Goal: Ask a question

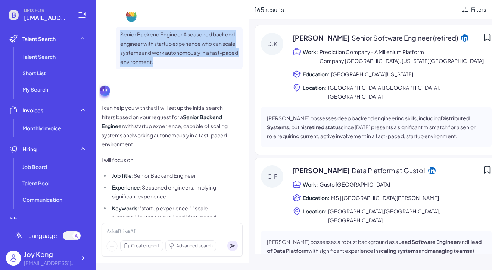
scroll to position [1049, 0]
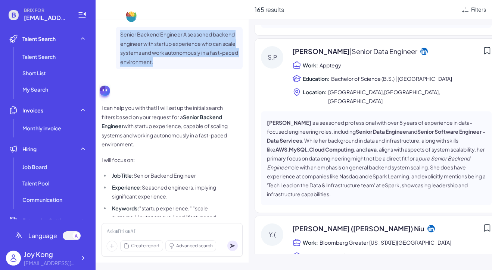
click at [221, 54] on p "Senior Backend Engineer A seasoned backend engineer with startup experience who…" at bounding box center [179, 48] width 118 height 37
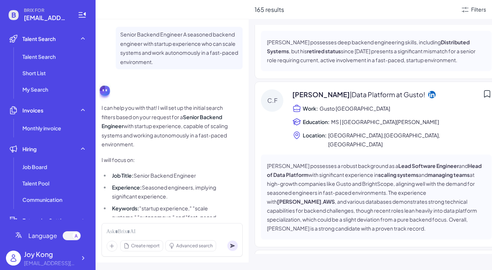
scroll to position [0, 0]
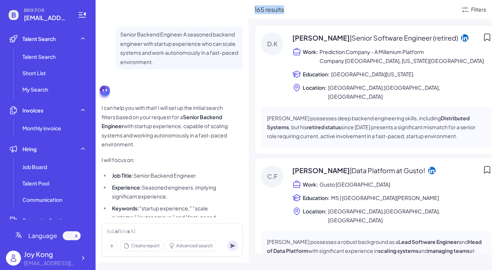
drag, startPoint x: 254, startPoint y: 9, endPoint x: 289, endPoint y: 9, distance: 35.1
click at [289, 9] on div "165 results Filters" at bounding box center [369, 9] width 243 height 19
click at [276, 73] on div "D.K" at bounding box center [272, 67] width 22 height 68
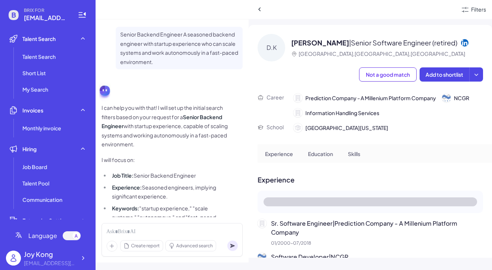
click at [172, 92] on div "I can help you with that! I will set up the initial search filters based on you…" at bounding box center [171, 186] width 141 height 214
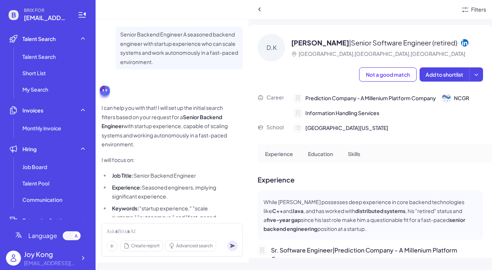
click at [225, 173] on li "Job Title: Senior Backend Engineer" at bounding box center [169, 175] width 118 height 9
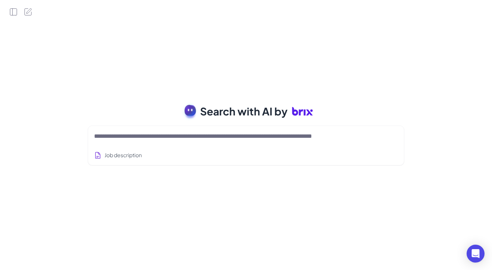
click at [226, 46] on div "Search with AI by Job description Job Titles Location Years of Experience Techn…" at bounding box center [246, 135] width 492 height 270
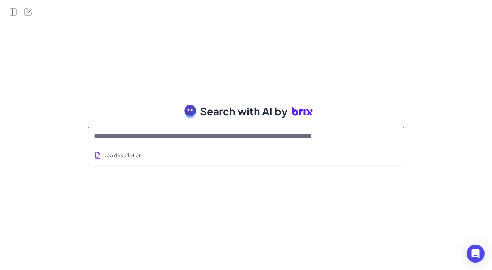
click at [155, 136] on textarea at bounding box center [237, 136] width 286 height 9
click at [15, 13] on icon "Open Side Panel" at bounding box center [13, 11] width 9 height 9
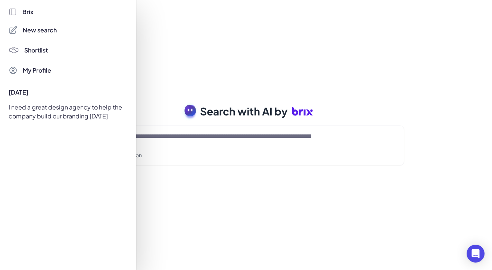
click at [50, 107] on div "I need a great design agency to help the company build our branding [DATE]" at bounding box center [66, 111] width 124 height 21
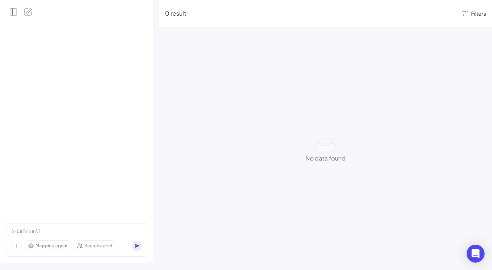
scroll to position [860, 0]
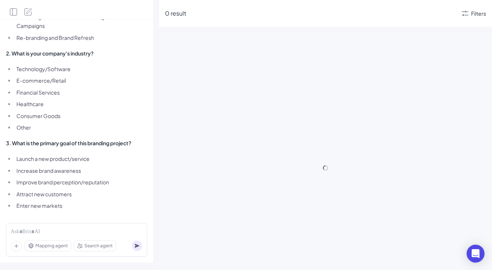
click at [57, 248] on span "Mapping agent" at bounding box center [51, 246] width 32 height 7
click at [80, 250] on div "Search agent" at bounding box center [95, 246] width 42 height 10
click at [63, 246] on span "Mapping agent" at bounding box center [51, 246] width 32 height 7
click at [88, 246] on span "Search agent" at bounding box center [98, 246] width 28 height 7
click at [65, 247] on span "Mapping agent" at bounding box center [51, 246] width 32 height 7
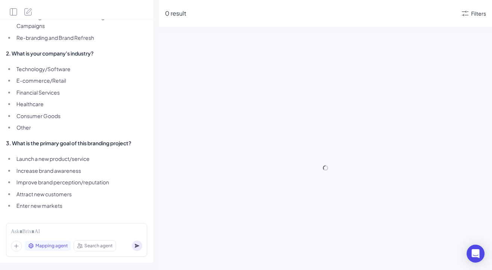
click at [87, 247] on span "Search agent" at bounding box center [98, 246] width 28 height 7
click at [63, 247] on span "Mapping agent" at bounding box center [51, 246] width 32 height 7
click at [91, 248] on span "Search agent" at bounding box center [98, 246] width 28 height 7
click at [68, 248] on span "Mapping agent" at bounding box center [51, 246] width 32 height 7
click at [90, 250] on div "Search agent" at bounding box center [95, 246] width 42 height 10
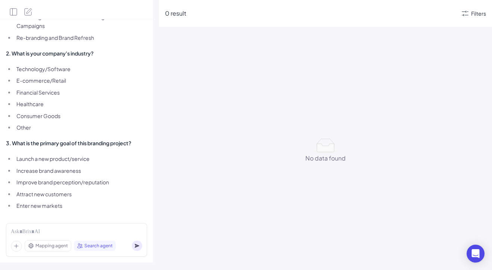
click at [60, 250] on div "Mapping agent" at bounding box center [48, 246] width 46 height 10
click at [79, 42] on span "I need more specific information to find the right design agencies: 1. What spe…" at bounding box center [69, 68] width 127 height 283
click at [97, 88] on li "Financial Services" at bounding box center [74, 92] width 118 height 9
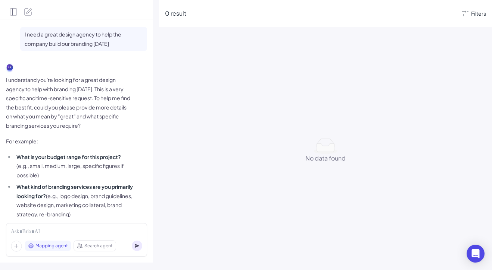
scroll to position [38, 0]
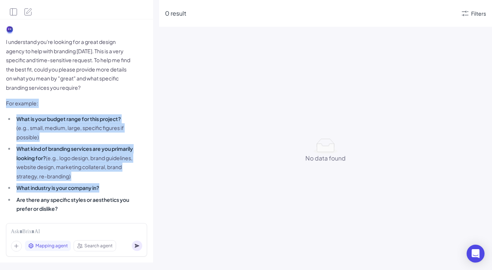
drag, startPoint x: 7, startPoint y: 103, endPoint x: 49, endPoint y: 195, distance: 100.8
click at [49, 195] on span "I understand you're looking for a great design agency to help with branding [DA…" at bounding box center [69, 157] width 127 height 240
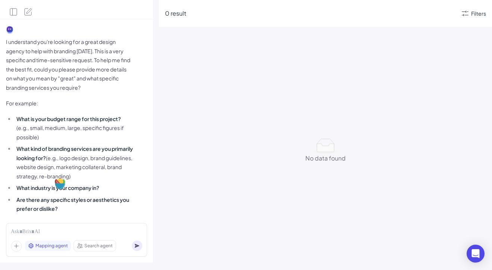
click at [47, 201] on strong "Are there any specific styles or aesthetics you prefer or dislike?" at bounding box center [72, 205] width 113 height 16
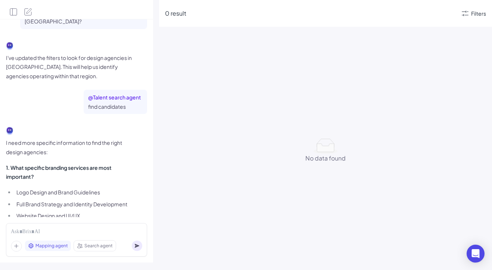
scroll to position [588, 0]
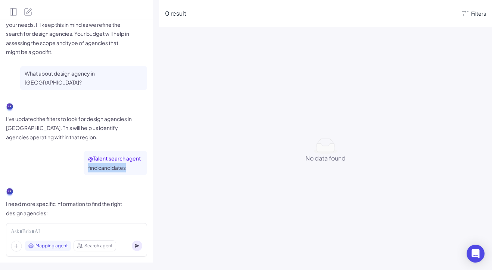
drag, startPoint x: 131, startPoint y: 152, endPoint x: 63, endPoint y: 152, distance: 68.3
click at [63, 152] on div "@ T alent search agent find candidates" at bounding box center [76, 163] width 141 height 24
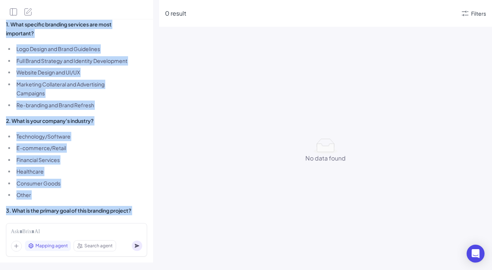
scroll to position [860, 0]
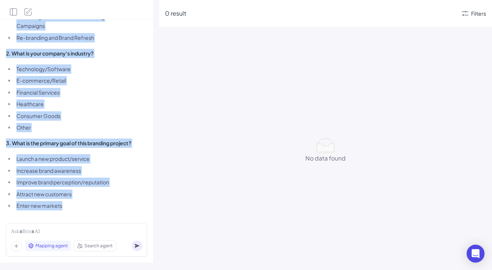
drag, startPoint x: 26, startPoint y: 107, endPoint x: 65, endPoint y: 199, distance: 100.1
click at [65, 199] on div "I need a great design agency to help the company build our branding [DATE] I un…" at bounding box center [76, 118] width 153 height 198
click at [67, 201] on li "Enter new markets" at bounding box center [74, 205] width 118 height 9
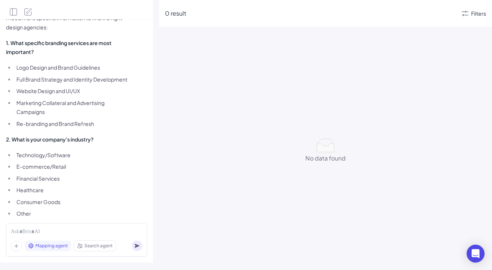
scroll to position [734, 0]
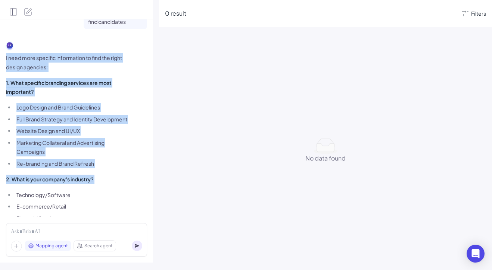
drag, startPoint x: 6, startPoint y: 39, endPoint x: 51, endPoint y: 166, distance: 135.1
click at [51, 166] on span "I need more specific information to find the right design agencies: 1. What spe…" at bounding box center [69, 194] width 127 height 283
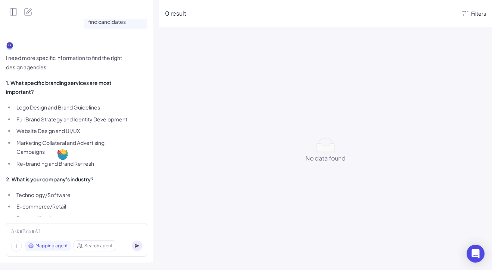
click at [62, 191] on ul "Technology/Software E-commerce/Retail Financial Services Healthcare Consumer Go…" at bounding box center [69, 225] width 127 height 68
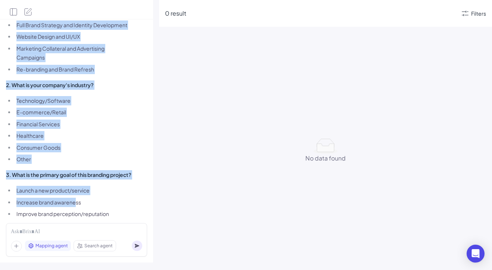
scroll to position [860, 0]
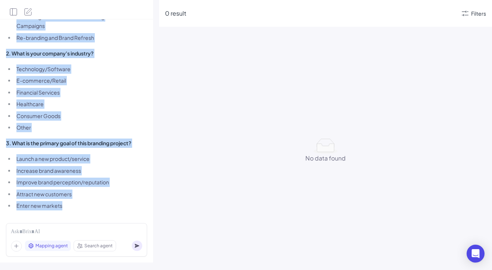
drag, startPoint x: 4, startPoint y: 77, endPoint x: 75, endPoint y: 192, distance: 135.0
click at [75, 192] on div "I need a great design agency to help the company build our branding [DATE] I un…" at bounding box center [76, 118] width 153 height 198
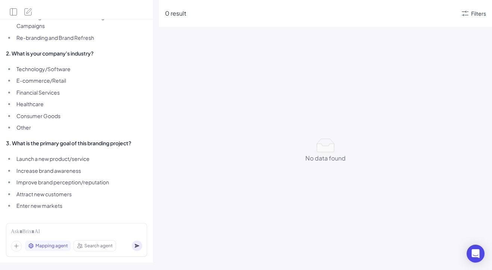
click at [75, 201] on li "Enter new markets" at bounding box center [74, 205] width 118 height 9
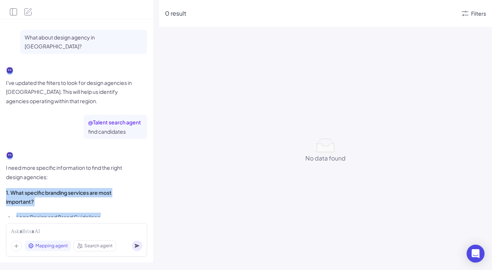
scroll to position [608, 0]
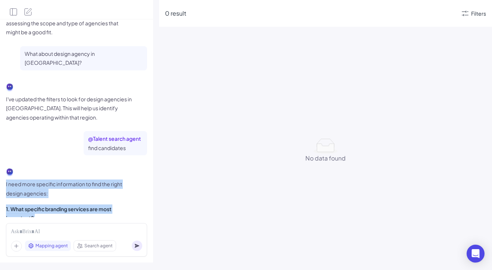
drag, startPoint x: 75, startPoint y: 198, endPoint x: 4, endPoint y: 167, distance: 77.1
click at [4, 167] on div "I need a great design agency to help the company build our branding [DATE] I un…" at bounding box center [76, 118] width 153 height 198
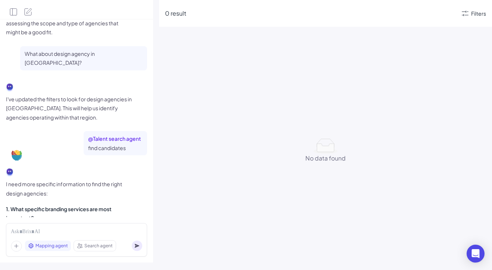
click at [36, 180] on p "I need more specific information to find the right design agencies:" at bounding box center [69, 189] width 127 height 18
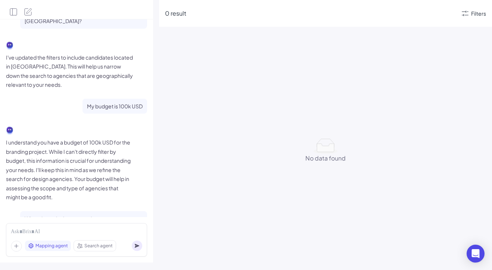
scroll to position [435, 0]
